Goal: Task Accomplishment & Management: Complete application form

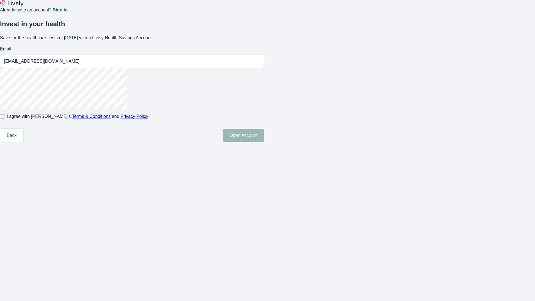
click at [4, 119] on input "I agree with Lively’s Terms & Conditions and Privacy Policy" at bounding box center [2, 116] width 4 height 4
checkbox input "true"
click at [264, 142] on button "Open Account" at bounding box center [244, 135] width 42 height 13
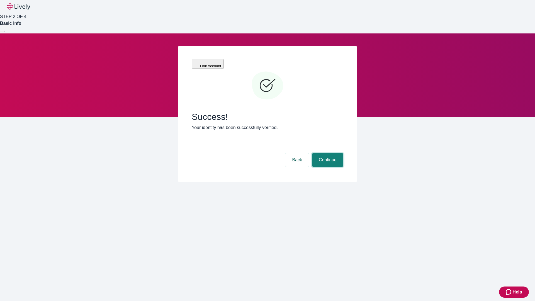
click at [327, 153] on button "Continue" at bounding box center [327, 159] width 31 height 13
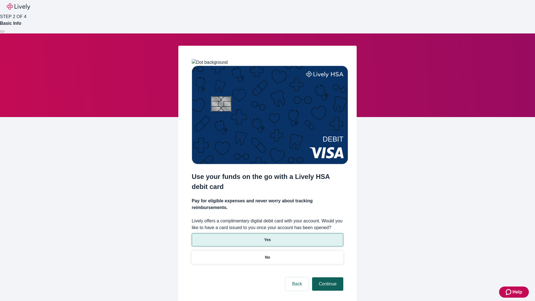
click at [267, 237] on p "Yes" at bounding box center [267, 240] width 7 height 6
click at [327, 277] on button "Continue" at bounding box center [327, 283] width 31 height 13
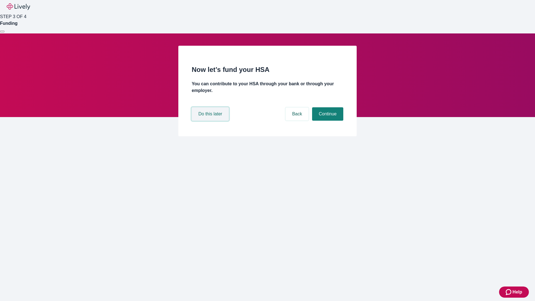
click at [211, 121] on button "Do this later" at bounding box center [210, 113] width 37 height 13
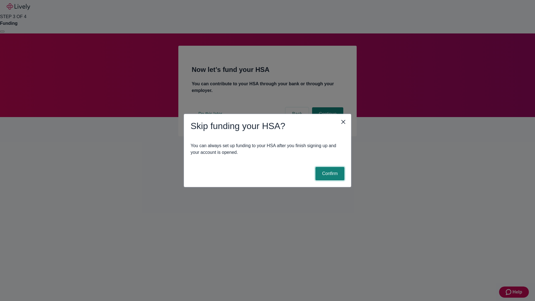
click at [329, 174] on button "Confirm" at bounding box center [330, 173] width 29 height 13
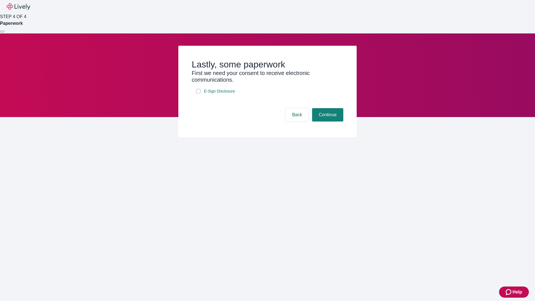
click at [199, 93] on input "E-Sign Disclosure" at bounding box center [198, 91] width 4 height 4
checkbox input "true"
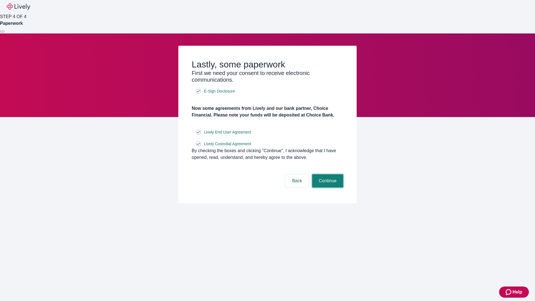
click at [327, 188] on button "Continue" at bounding box center [327, 180] width 31 height 13
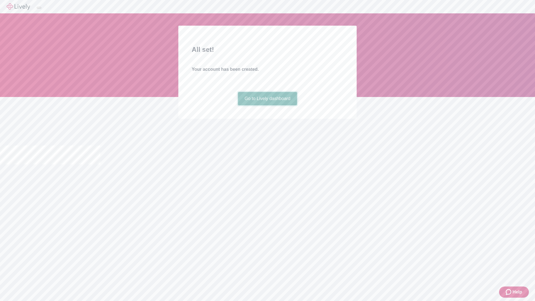
click at [267, 105] on link "Go to Lively dashboard" at bounding box center [267, 98] width 59 height 13
